Goal: Task Accomplishment & Management: Use online tool/utility

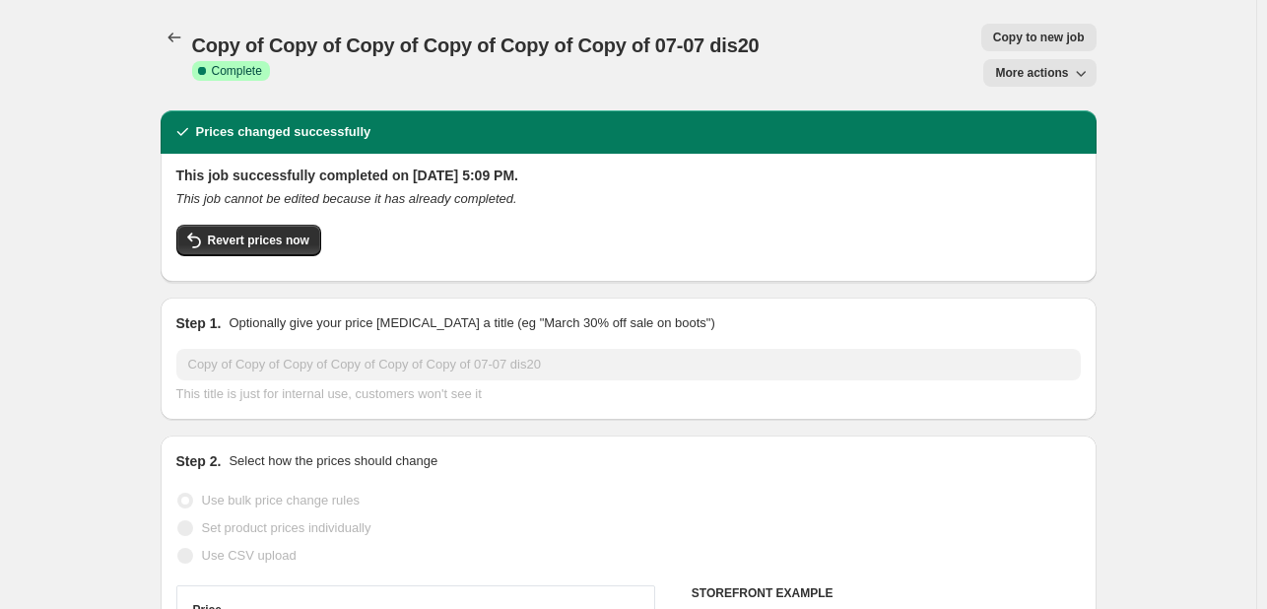
select select "percentage"
select select "no_change"
select select "tag"
select select "not_equal"
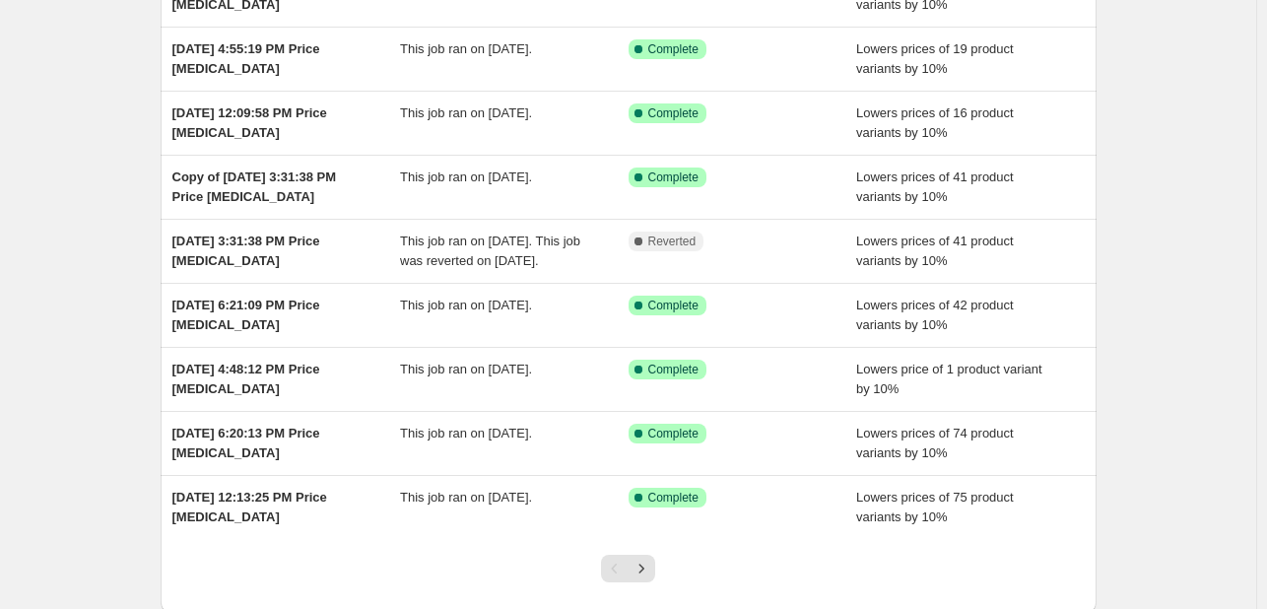
scroll to position [403, 0]
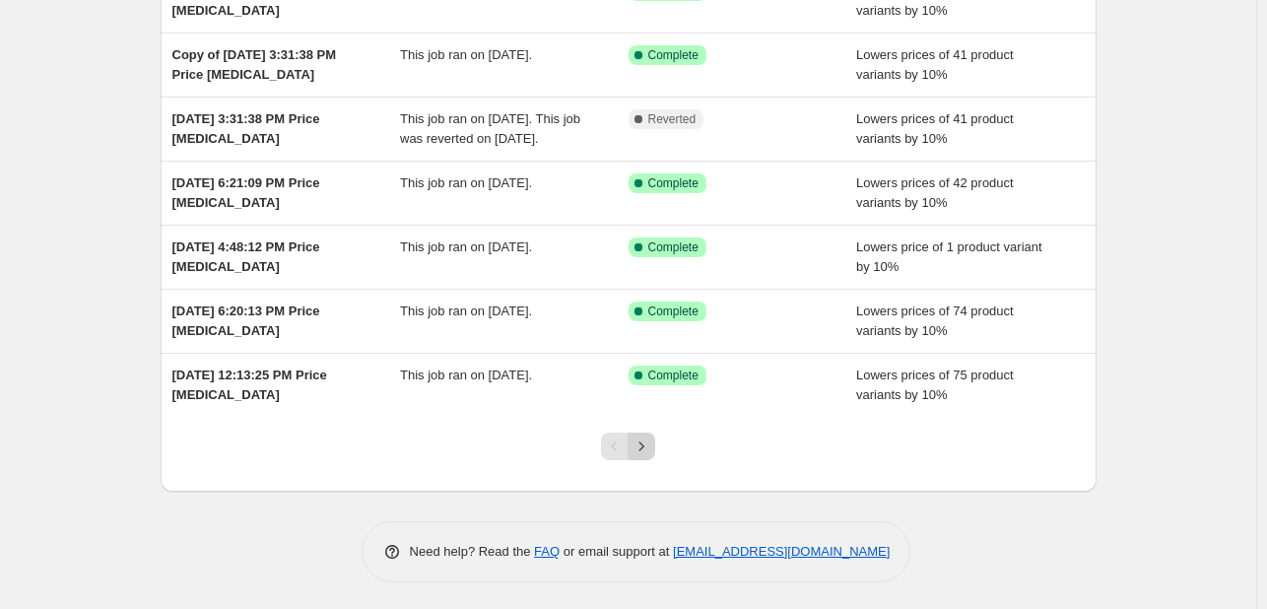
click at [645, 450] on icon "Next" at bounding box center [642, 447] width 20 height 20
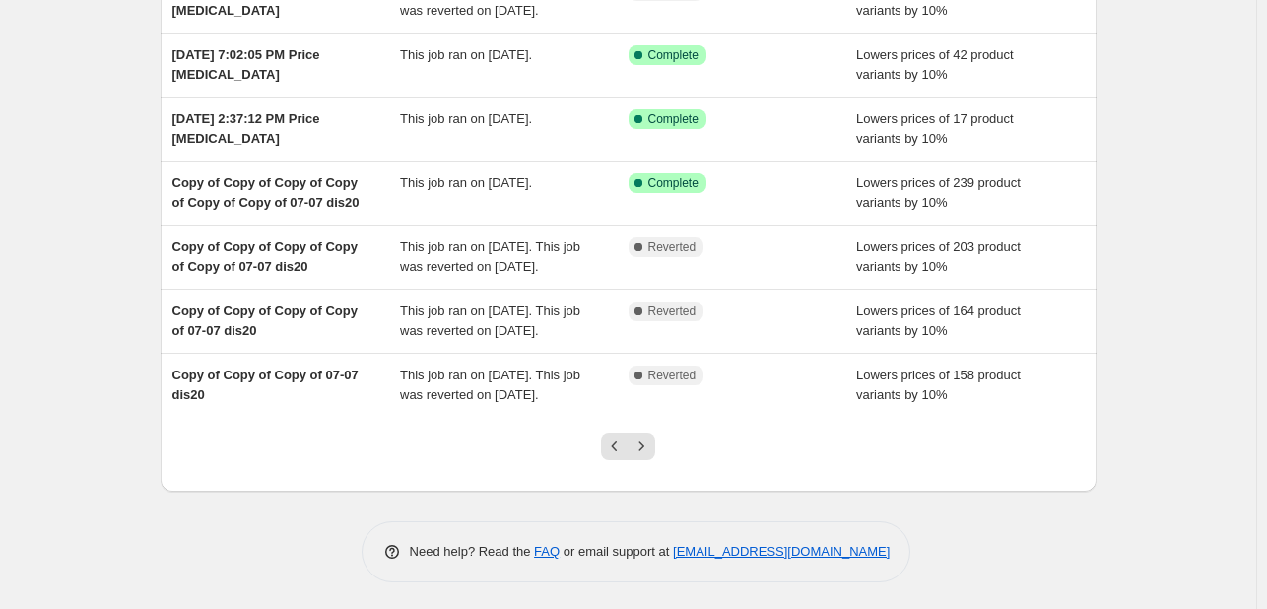
click at [619, 450] on icon "Previous" at bounding box center [615, 447] width 20 height 20
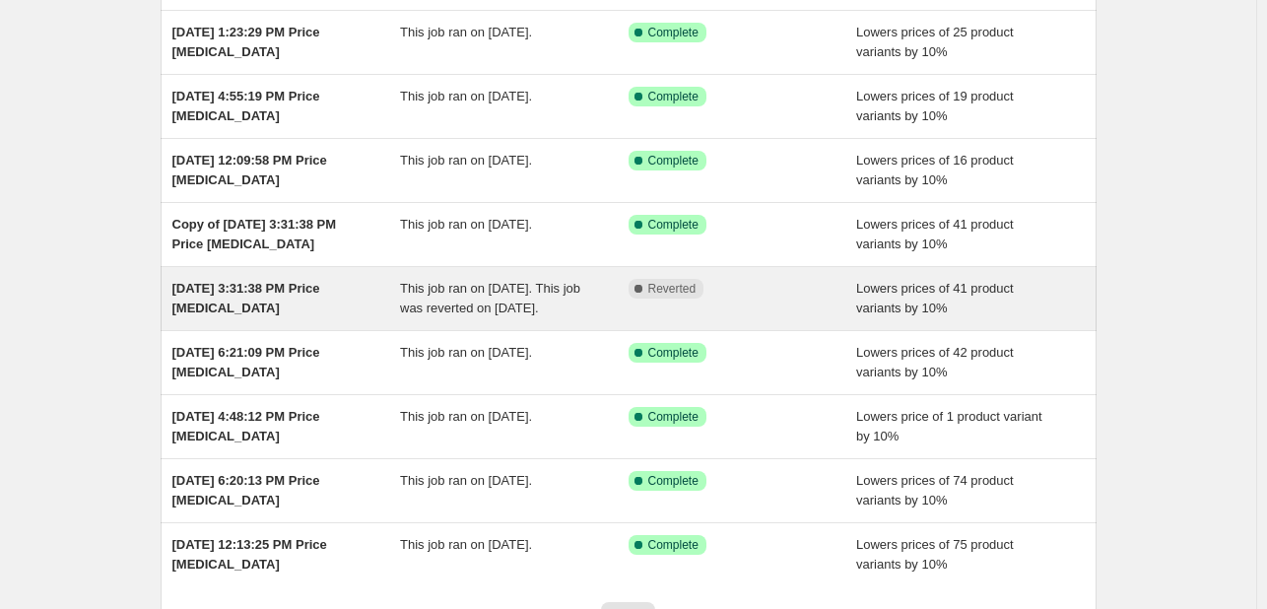
scroll to position [206, 0]
